Goal: Information Seeking & Learning: Learn about a topic

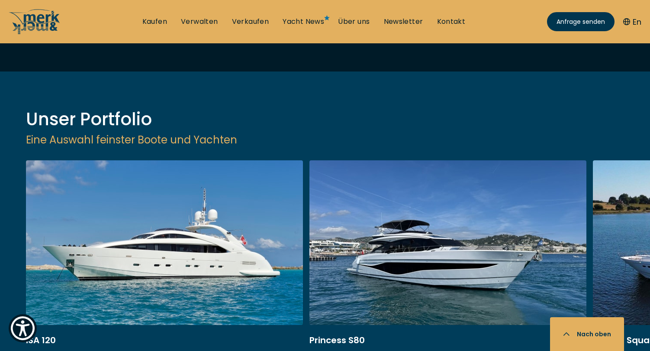
scroll to position [1044, 0]
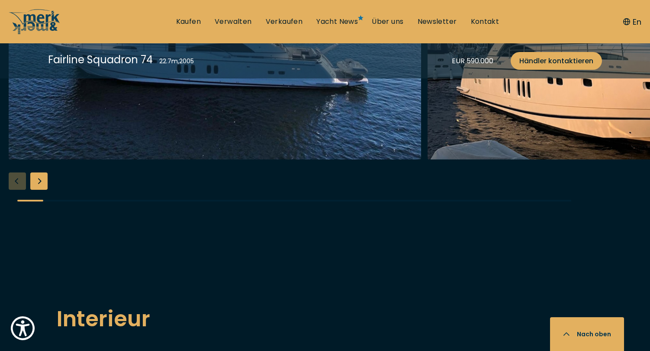
scroll to position [399, 0]
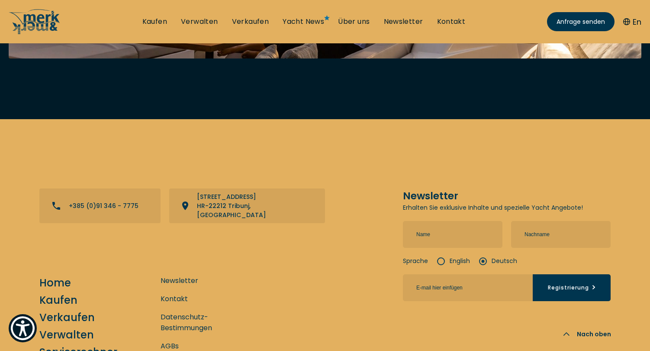
scroll to position [3554, 0]
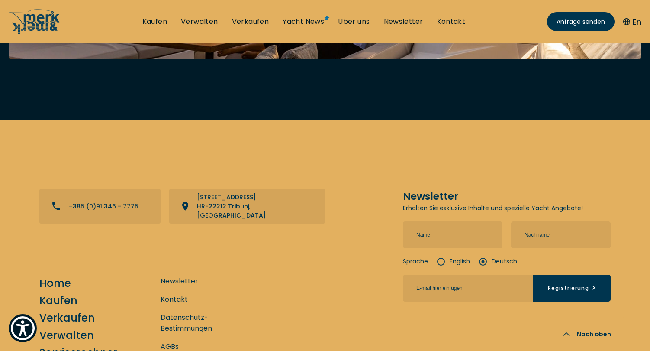
click at [357, 20] on link "Über uns" at bounding box center [354, 22] width 32 height 10
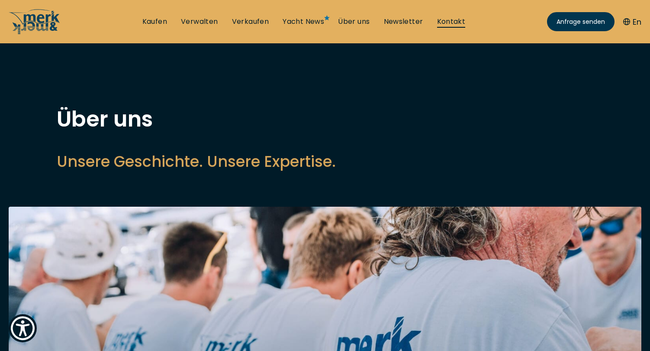
click at [448, 20] on link "Kontakt" at bounding box center [451, 22] width 29 height 10
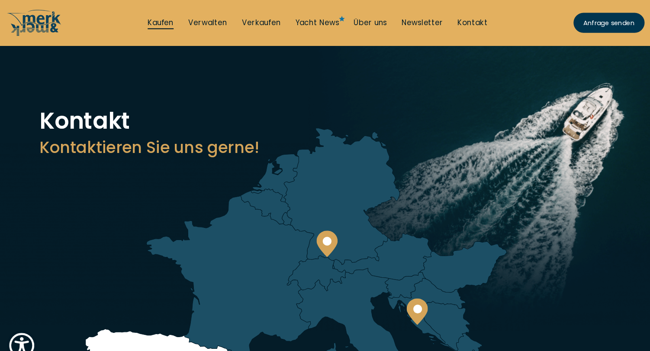
click at [149, 18] on link "Kaufen" at bounding box center [154, 22] width 25 height 10
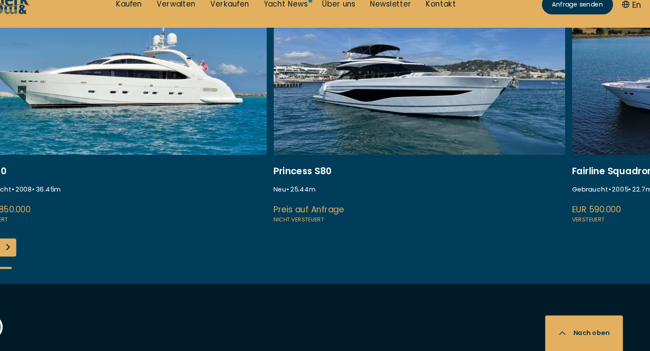
scroll to position [396, 0]
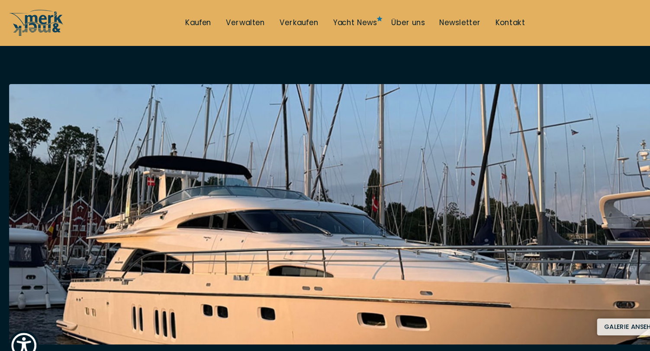
scroll to position [123, 0]
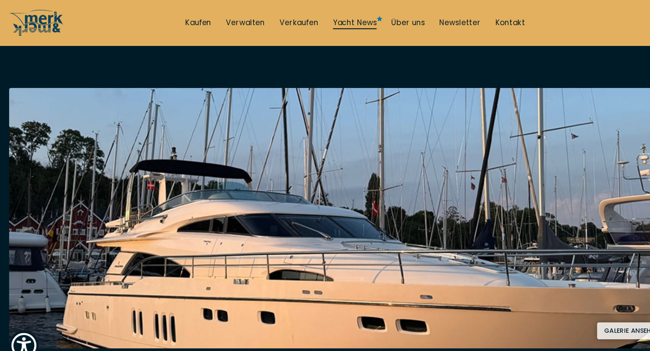
click at [343, 19] on link "Yacht News" at bounding box center [337, 22] width 42 height 10
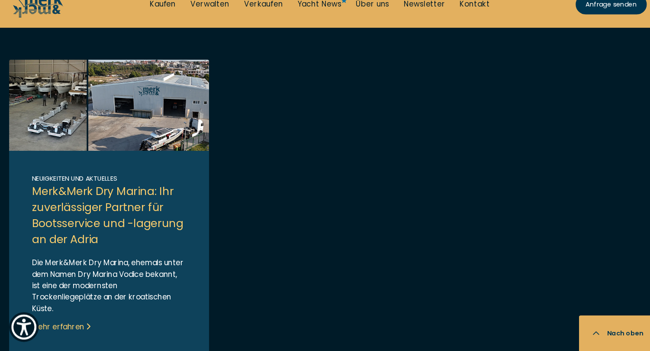
scroll to position [799, 0]
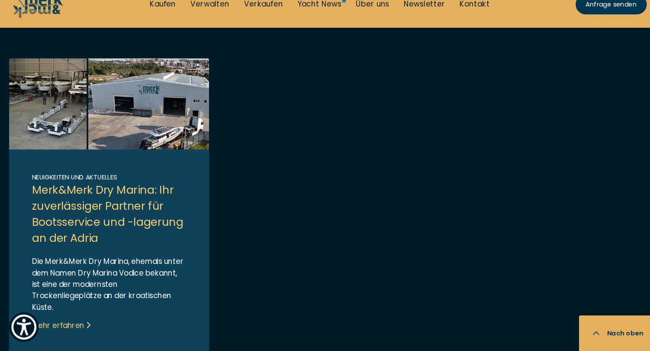
click at [197, 180] on link "Link to post" at bounding box center [104, 213] width 190 height 280
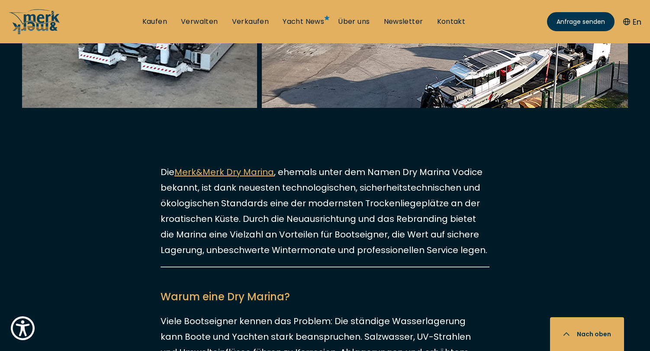
scroll to position [427, 0]
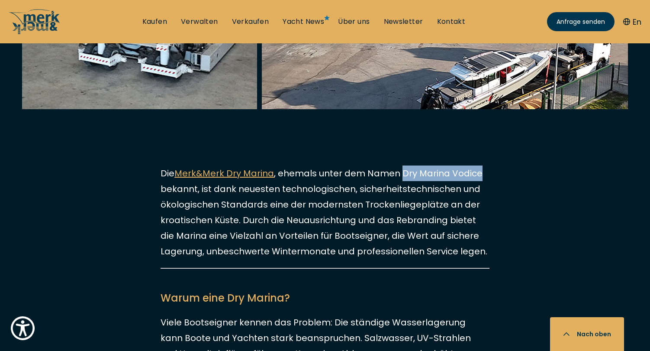
drag, startPoint x: 398, startPoint y: 172, endPoint x: 478, endPoint y: 173, distance: 80.1
click at [478, 173] on p "Die Merk&Merk Dry Marina , ehemals unter dem Namen Dry Marina Vodice bekannt, i…" at bounding box center [325, 211] width 329 height 93
